Goal: Find specific page/section: Find specific page/section

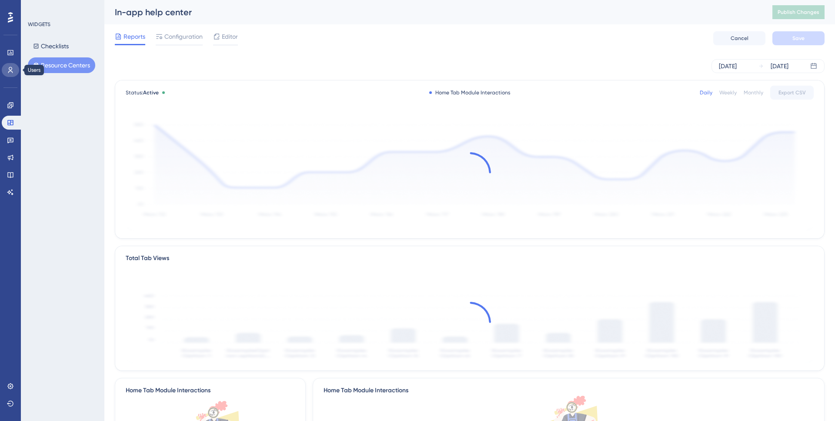
click at [11, 71] on icon at bounding box center [10, 70] width 5 height 6
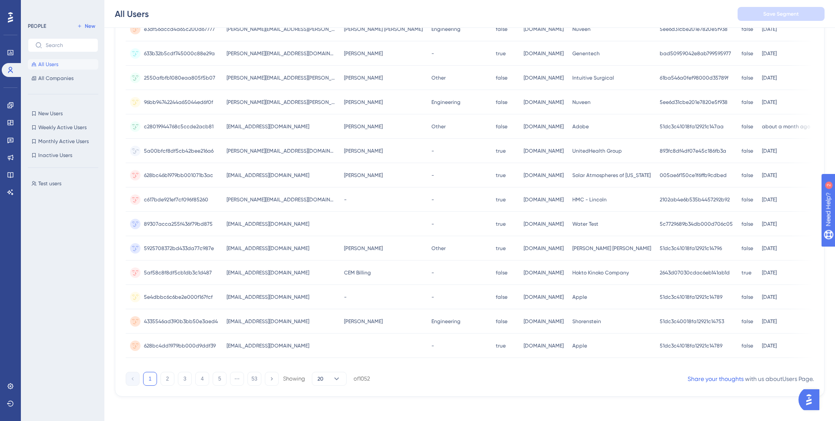
scroll to position [281, 0]
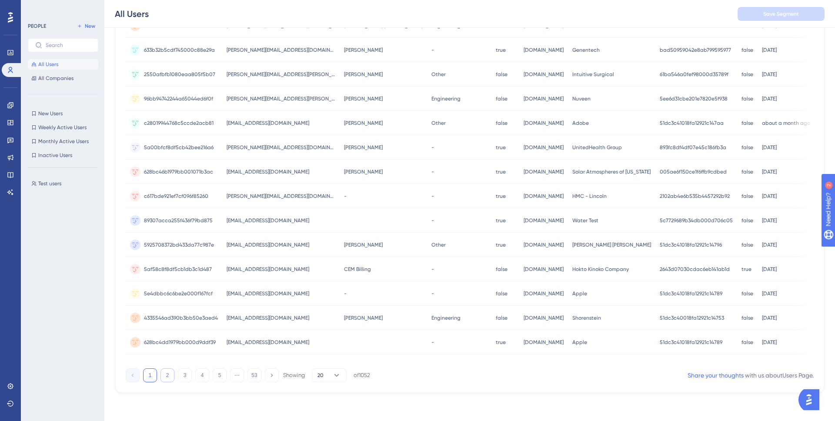
click at [171, 378] on button "2" at bounding box center [168, 375] width 14 height 14
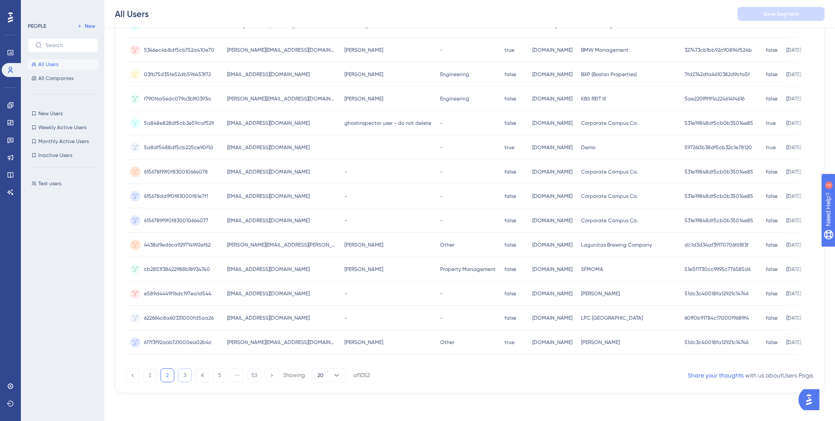
click at [185, 374] on button "3" at bounding box center [185, 375] width 14 height 14
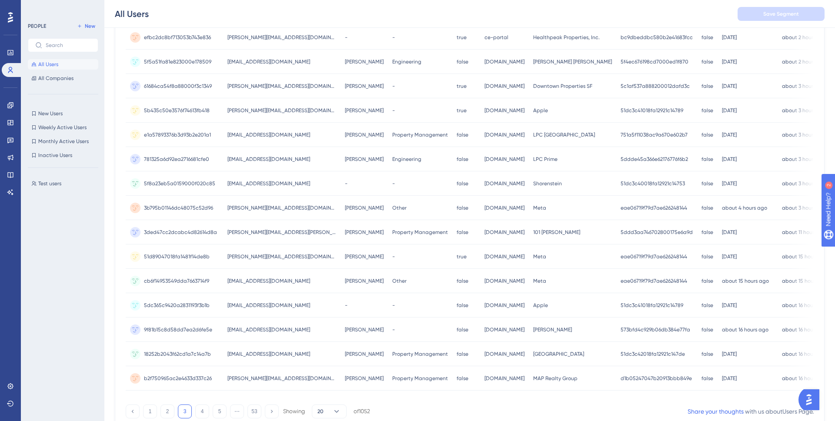
scroll to position [242, 0]
click at [341, 115] on div "[PERSON_NAME] [PERSON_NAME]" at bounding box center [364, 111] width 47 height 24
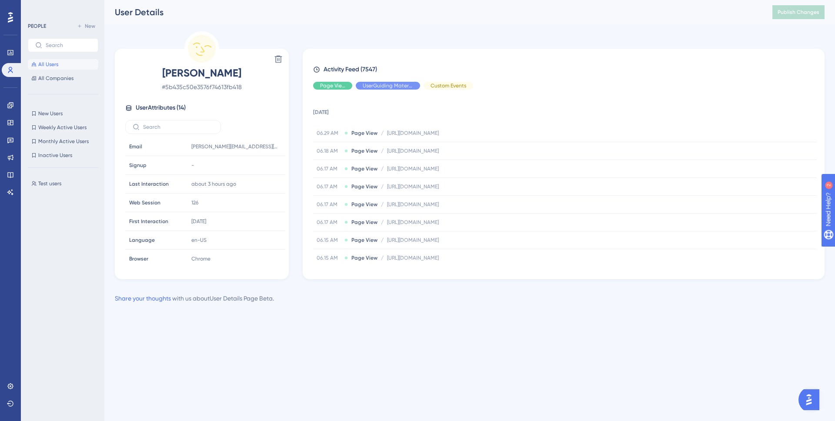
click at [226, 91] on span "# 5b435c50e3576f74613fb418" at bounding box center [201, 87] width 153 height 10
copy span "5b435c50e3576f74613fb418"
click at [6, 386] on link at bounding box center [10, 386] width 17 height 14
click at [210, 85] on span "# 5b435c50e3576f74613fb418" at bounding box center [201, 87] width 153 height 10
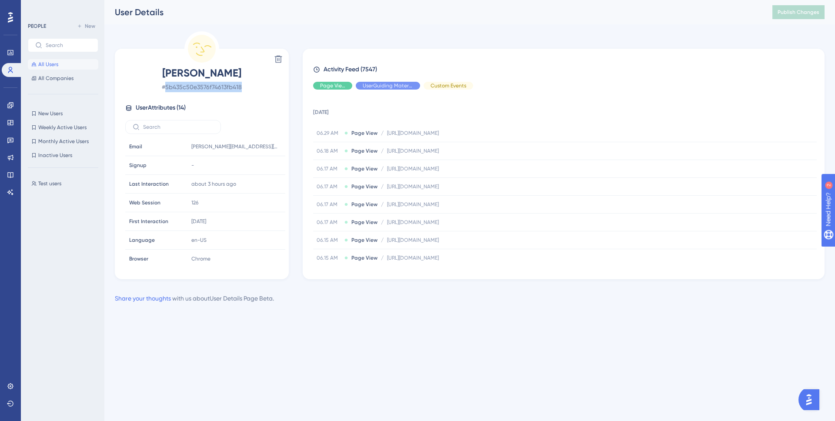
click at [210, 85] on span "# 5b435c50e3576f74613fb418" at bounding box center [201, 87] width 153 height 10
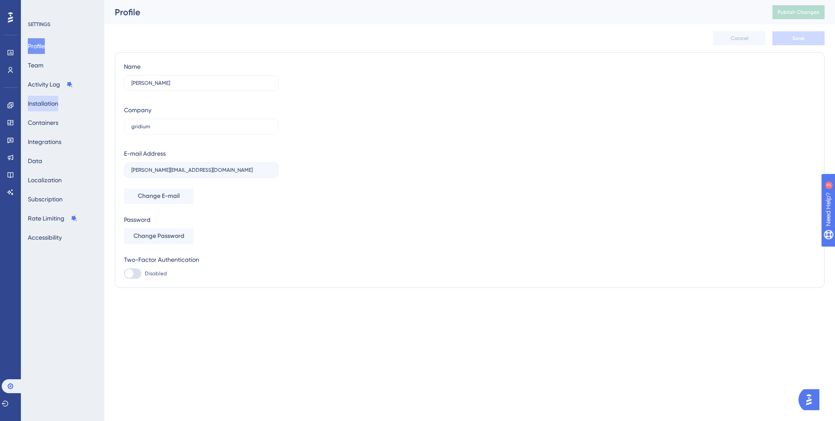
click at [52, 109] on button "Installation" at bounding box center [43, 104] width 30 height 16
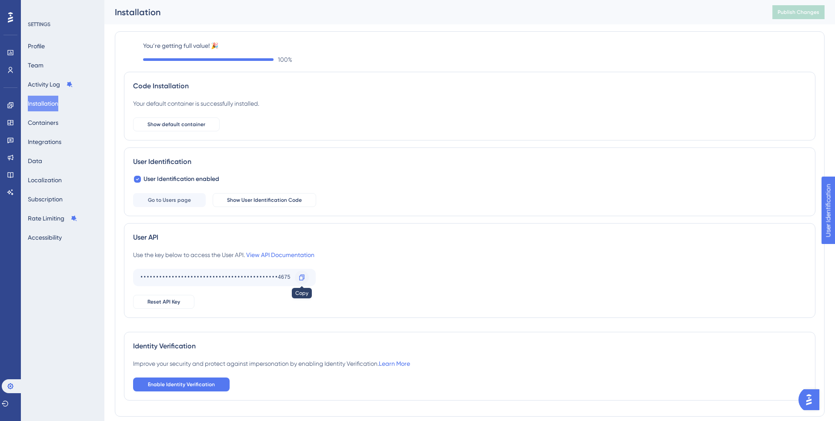
click at [304, 274] on icon at bounding box center [301, 277] width 7 height 7
